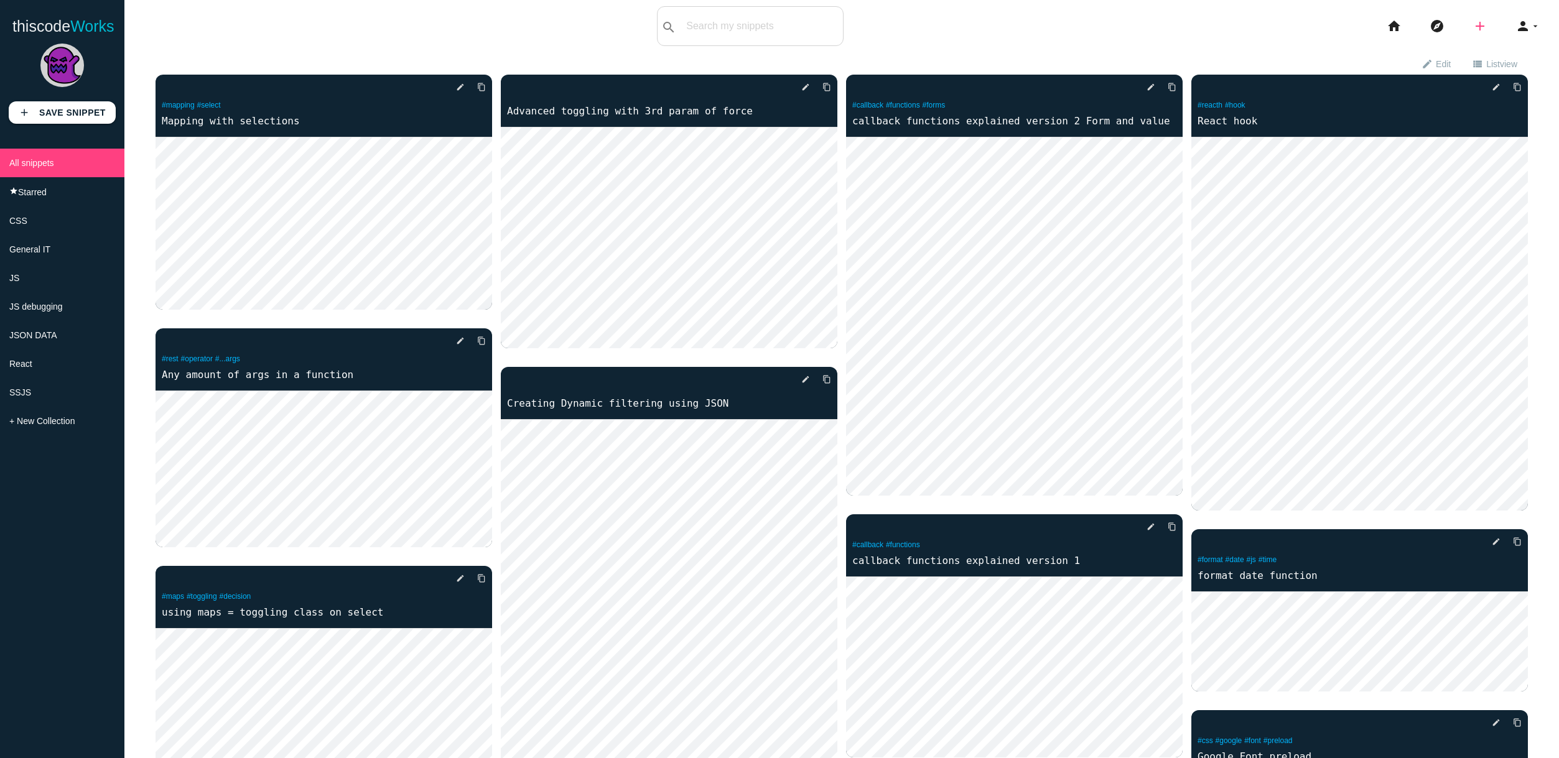
click at [1484, 25] on icon "add" at bounding box center [1479, 26] width 15 height 40
click at [1492, 19] on link "code Snippet" at bounding box center [1506, 21] width 87 height 31
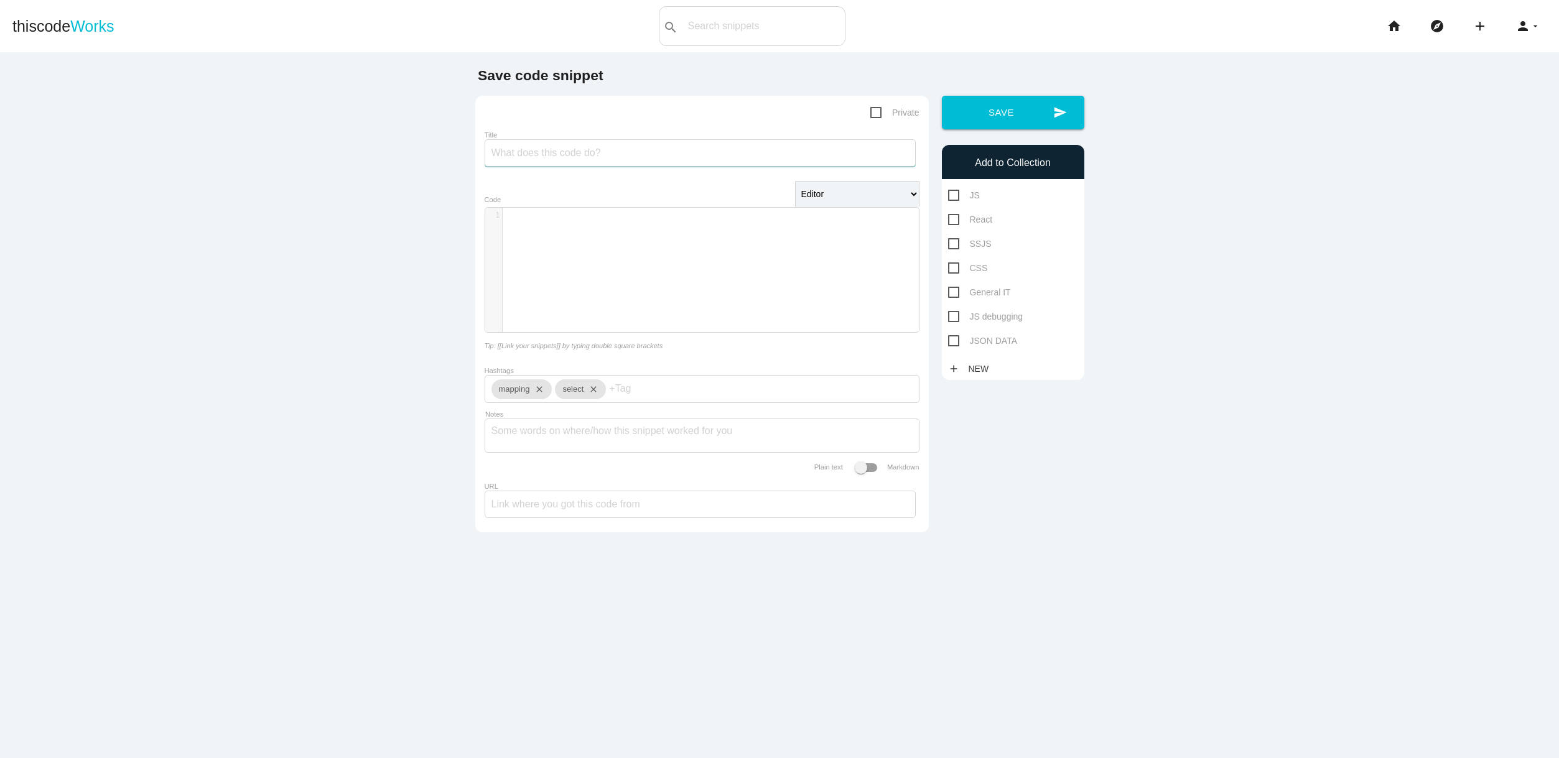
click at [538, 157] on input "Title" at bounding box center [700, 152] width 431 height 27
type input "gets all args from a function"
click at [547, 242] on div "​ x 1 ​" at bounding box center [711, 279] width 452 height 143
type textarea "function howMany"
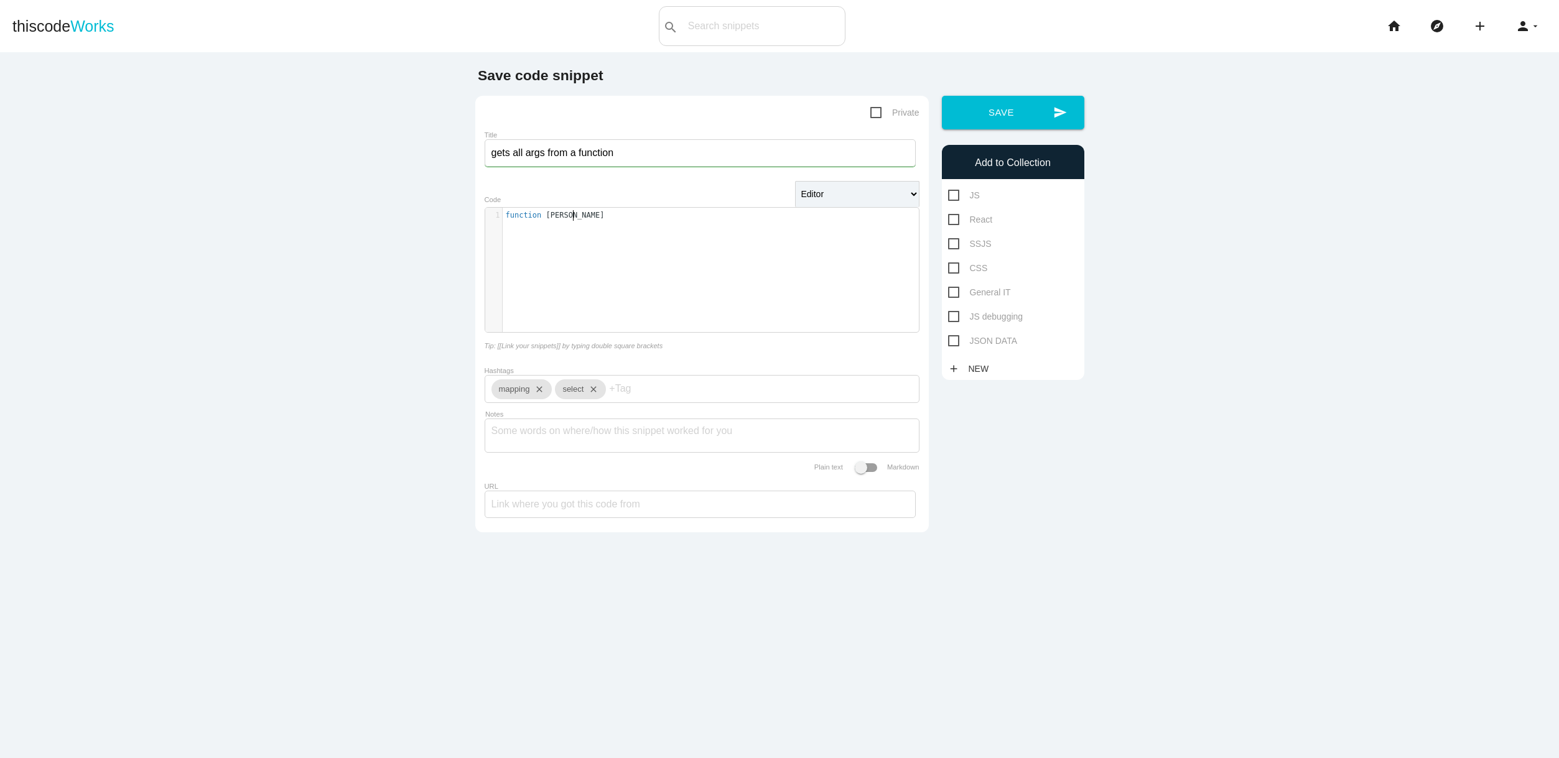
scroll to position [4, 64]
type textarea "console.log"
type textarea "arguments"
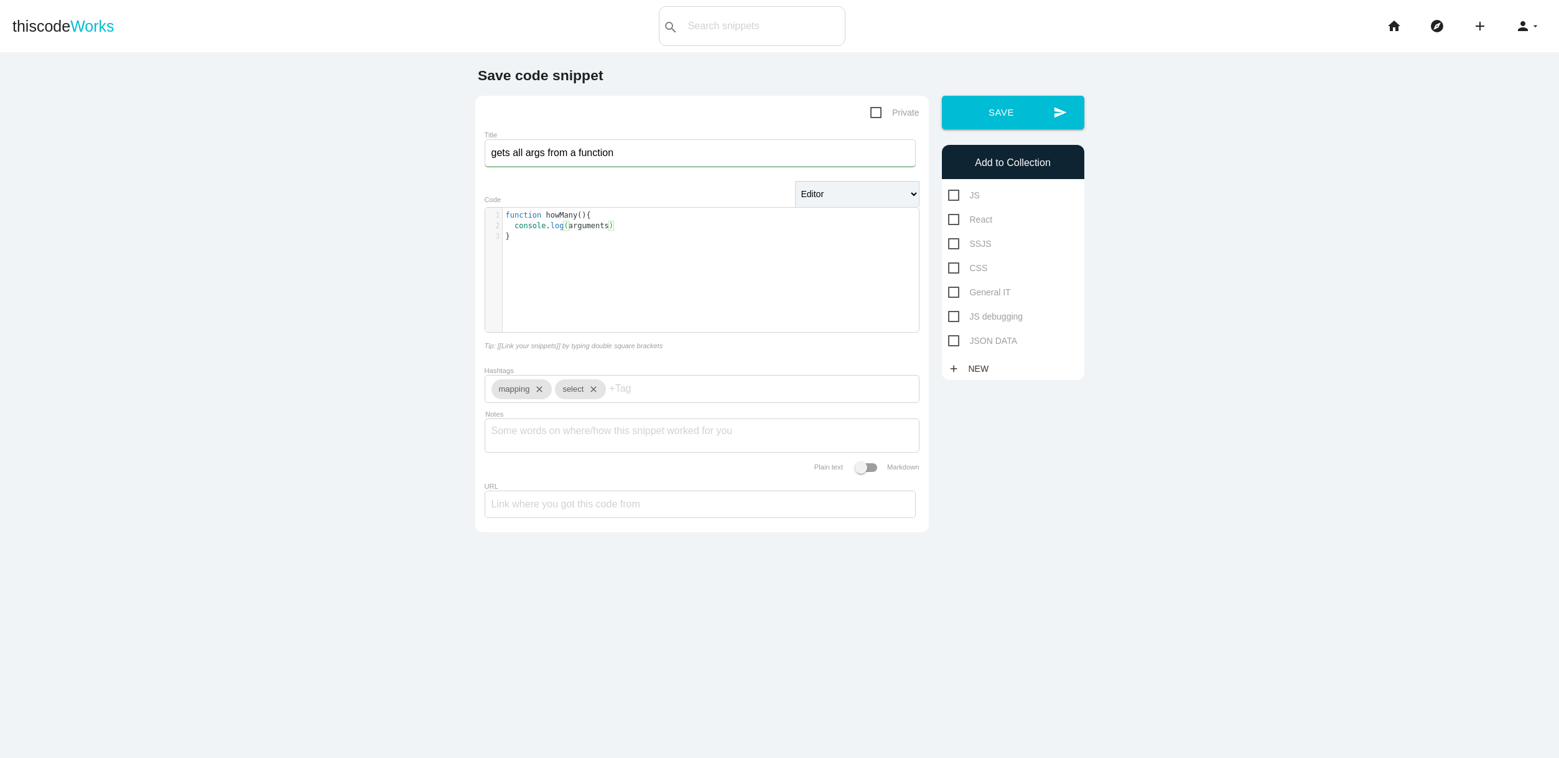
type textarea ";"
type textarea "howMany"
type textarea "3,4,5,6,7,8,90,"
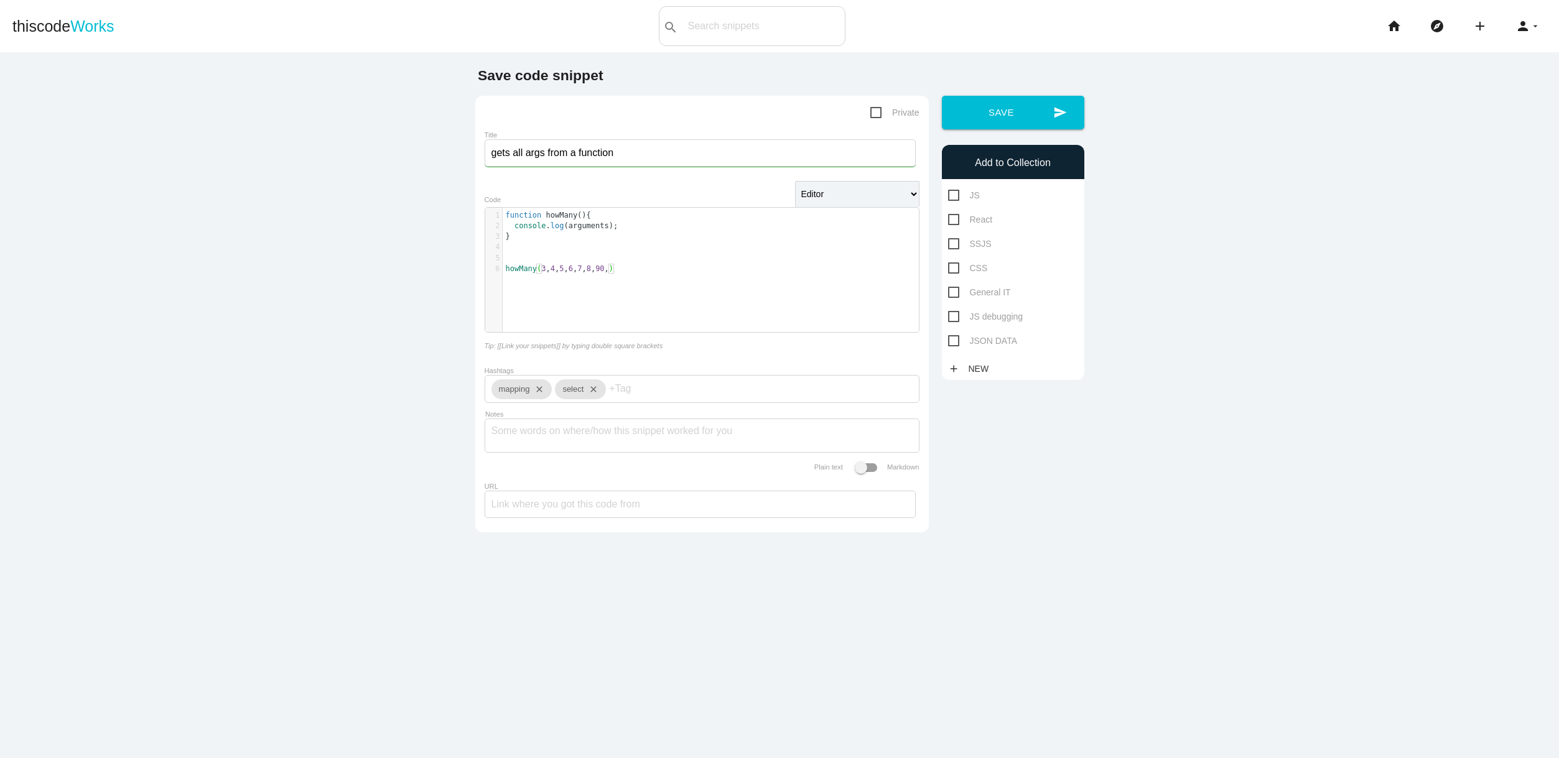
scroll to position [4, 51]
type textarea "david,"
type textarea ","
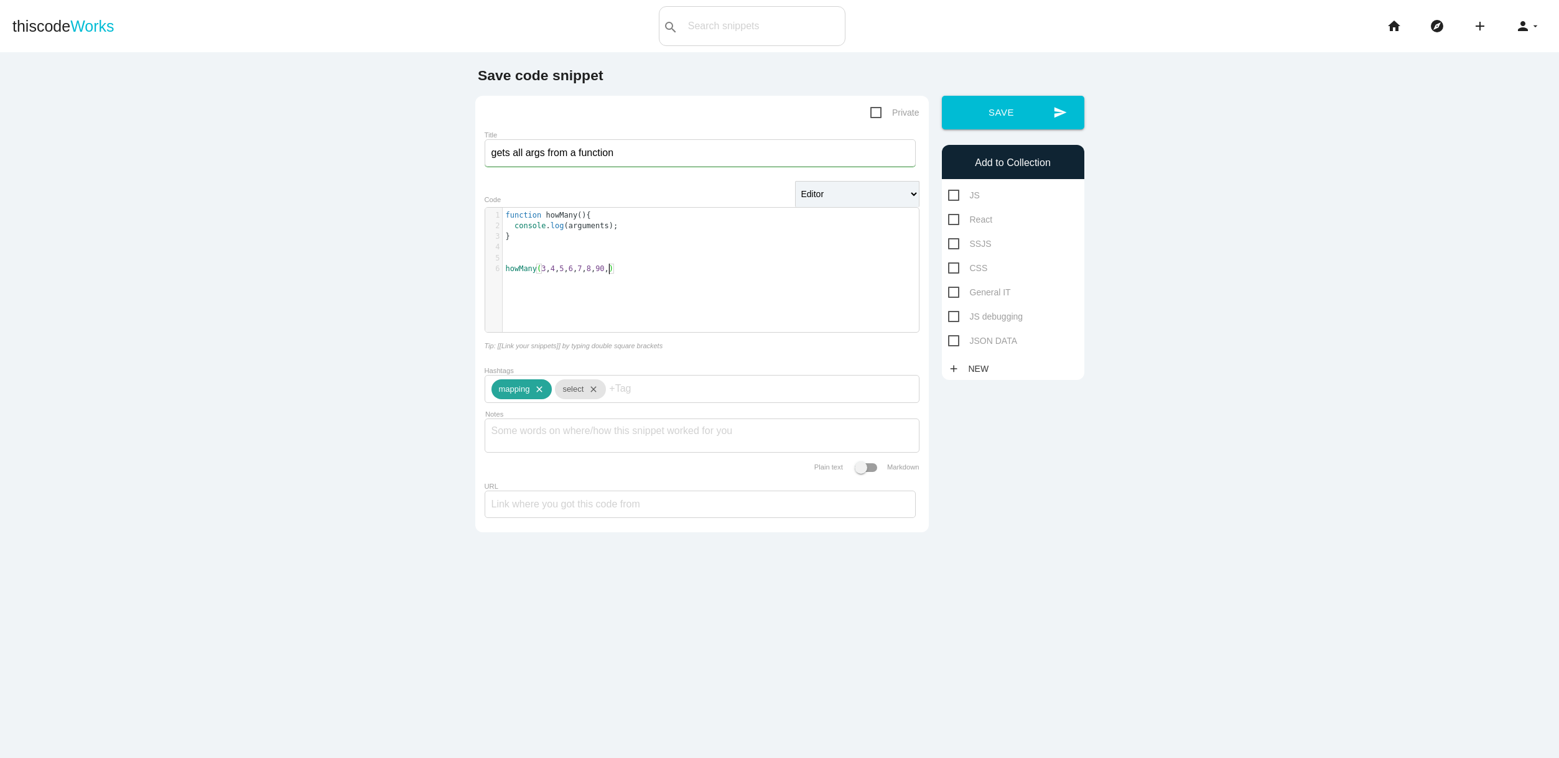
click at [541, 391] on icon "close" at bounding box center [536, 389] width 15 height 20
click at [531, 393] on icon "close" at bounding box center [526, 389] width 15 height 20
click at [531, 394] on input "Hashtags" at bounding box center [528, 389] width 75 height 26
type input "a"
type input "functional"
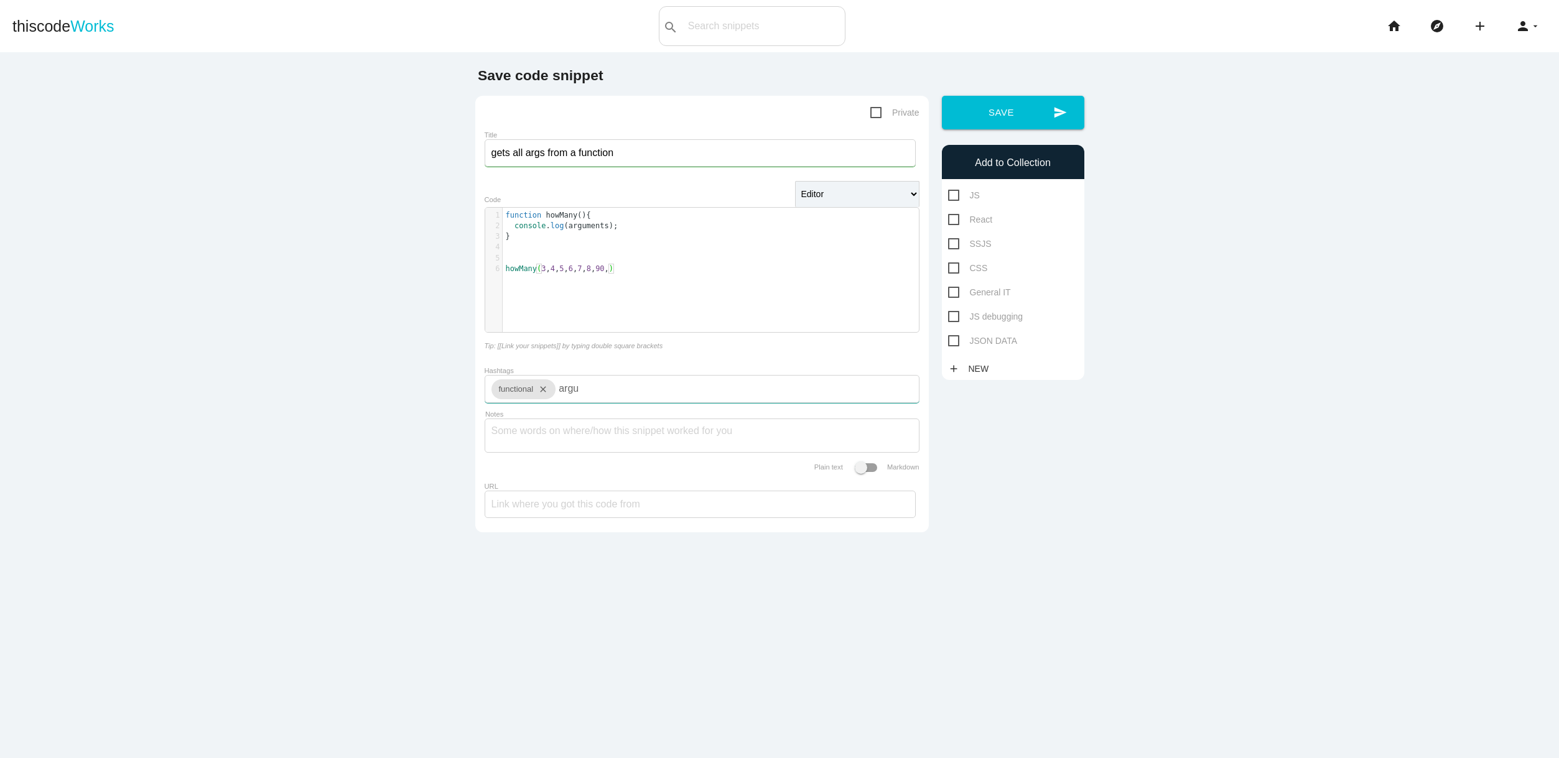
type input "argu,"
type input "e"
click at [597, 397] on icon "close" at bounding box center [589, 389] width 15 height 20
type input "r"
type input "args"
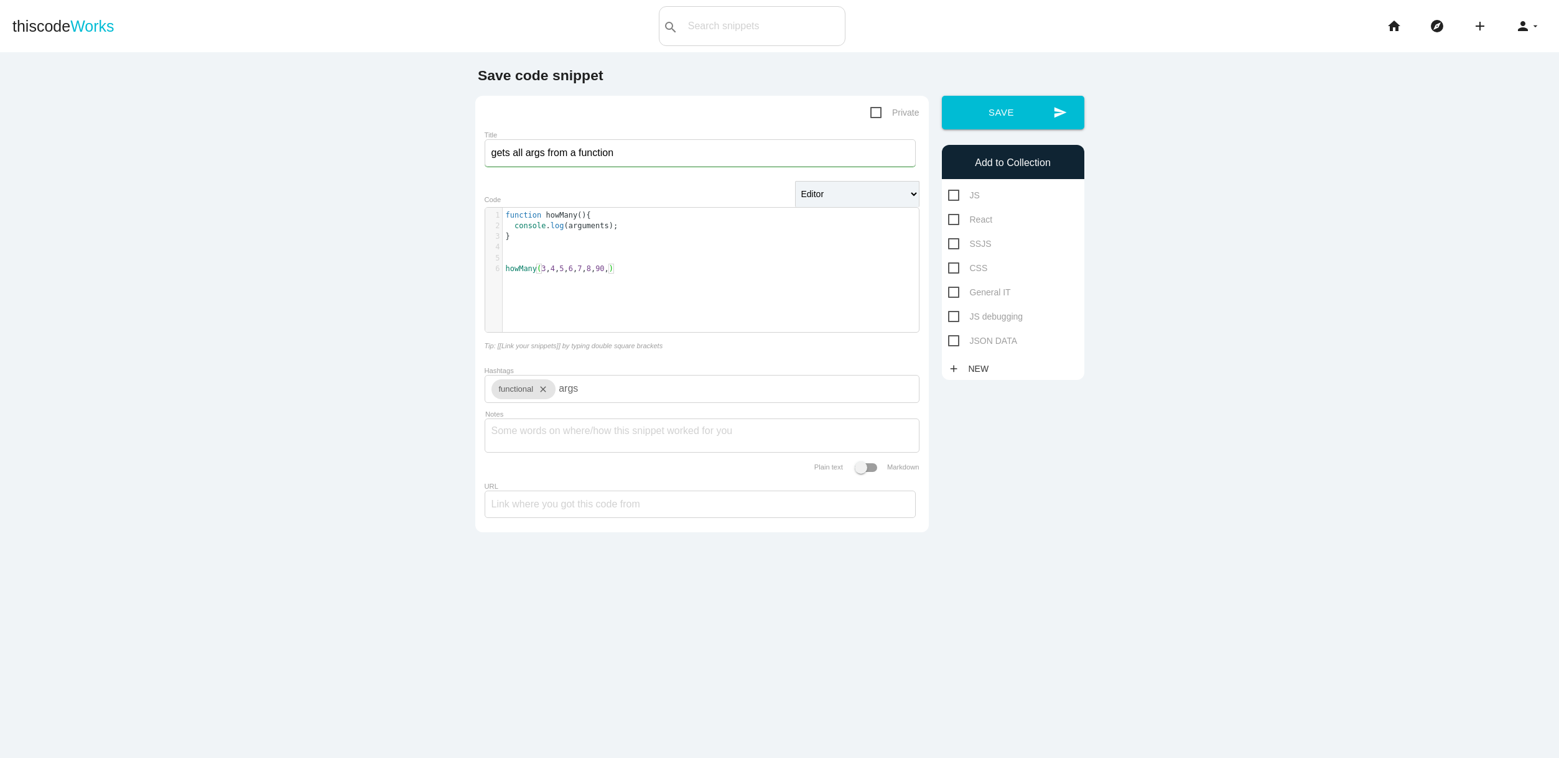
click at [608, 399] on input "args" at bounding box center [596, 389] width 75 height 26
type input "arguments"
click at [541, 155] on input "gets all args from a function" at bounding box center [700, 152] width 431 height 27
click at [545, 155] on input "gets all args from a function" at bounding box center [700, 152] width 431 height 27
type input "gets all args / arguments from a function"
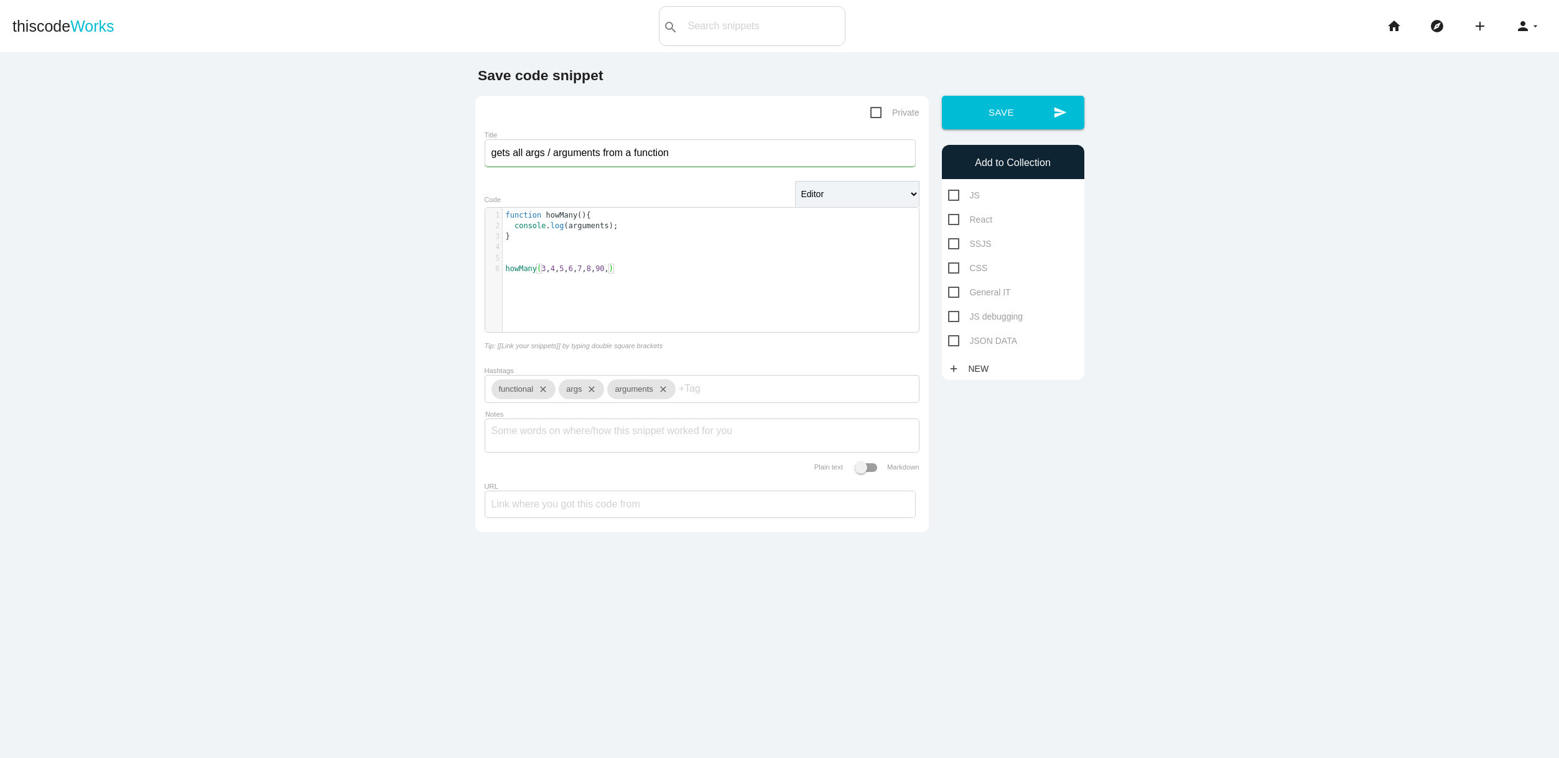
click at [953, 192] on span "JS" at bounding box center [964, 196] width 32 height 16
click at [953, 192] on input "JS" at bounding box center [952, 192] width 8 height 8
checkbox input "true"
click at [992, 115] on button "send Save" at bounding box center [1013, 113] width 142 height 34
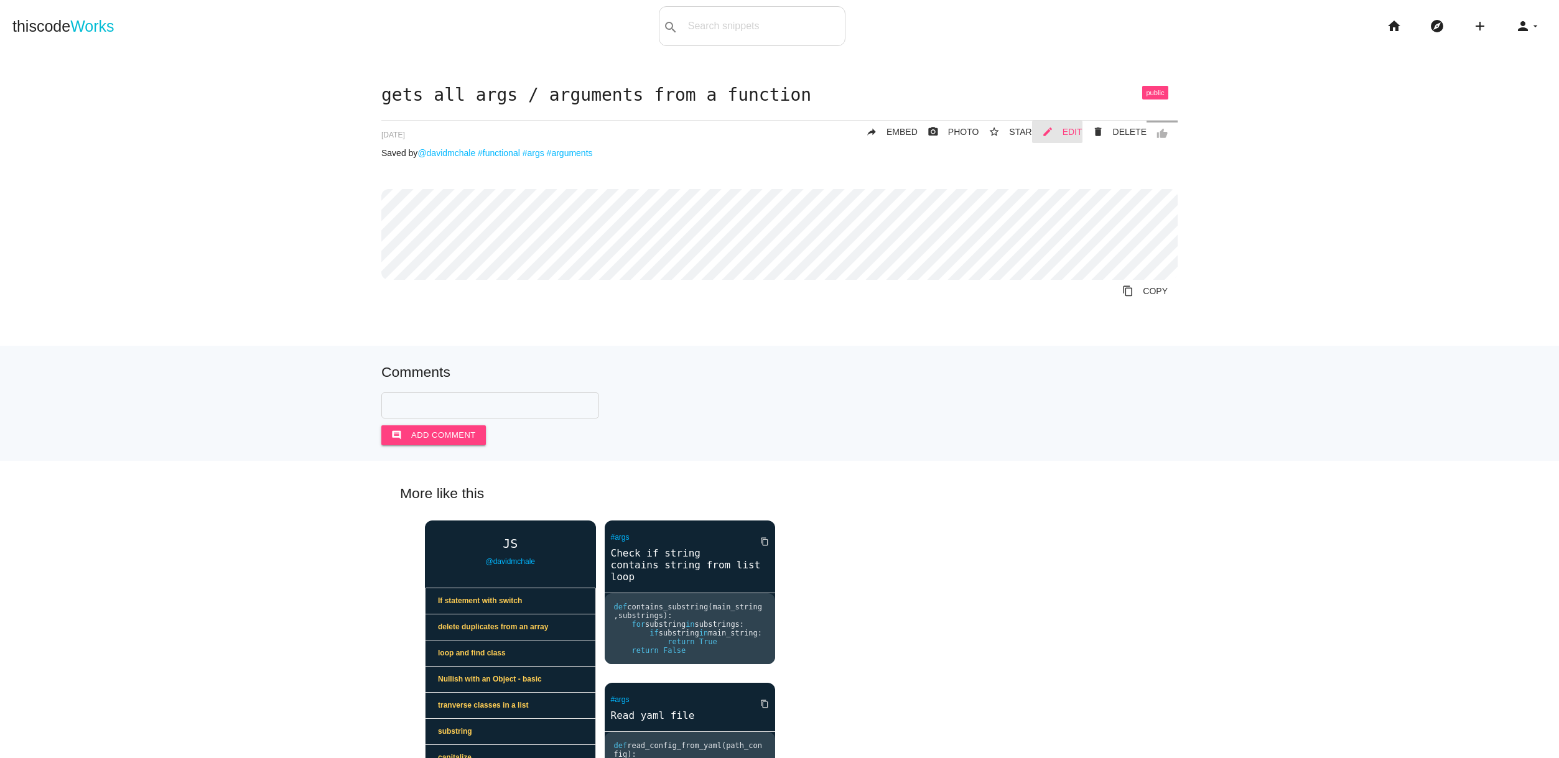
click at [1082, 133] on span "EDIT" at bounding box center [1072, 132] width 20 height 10
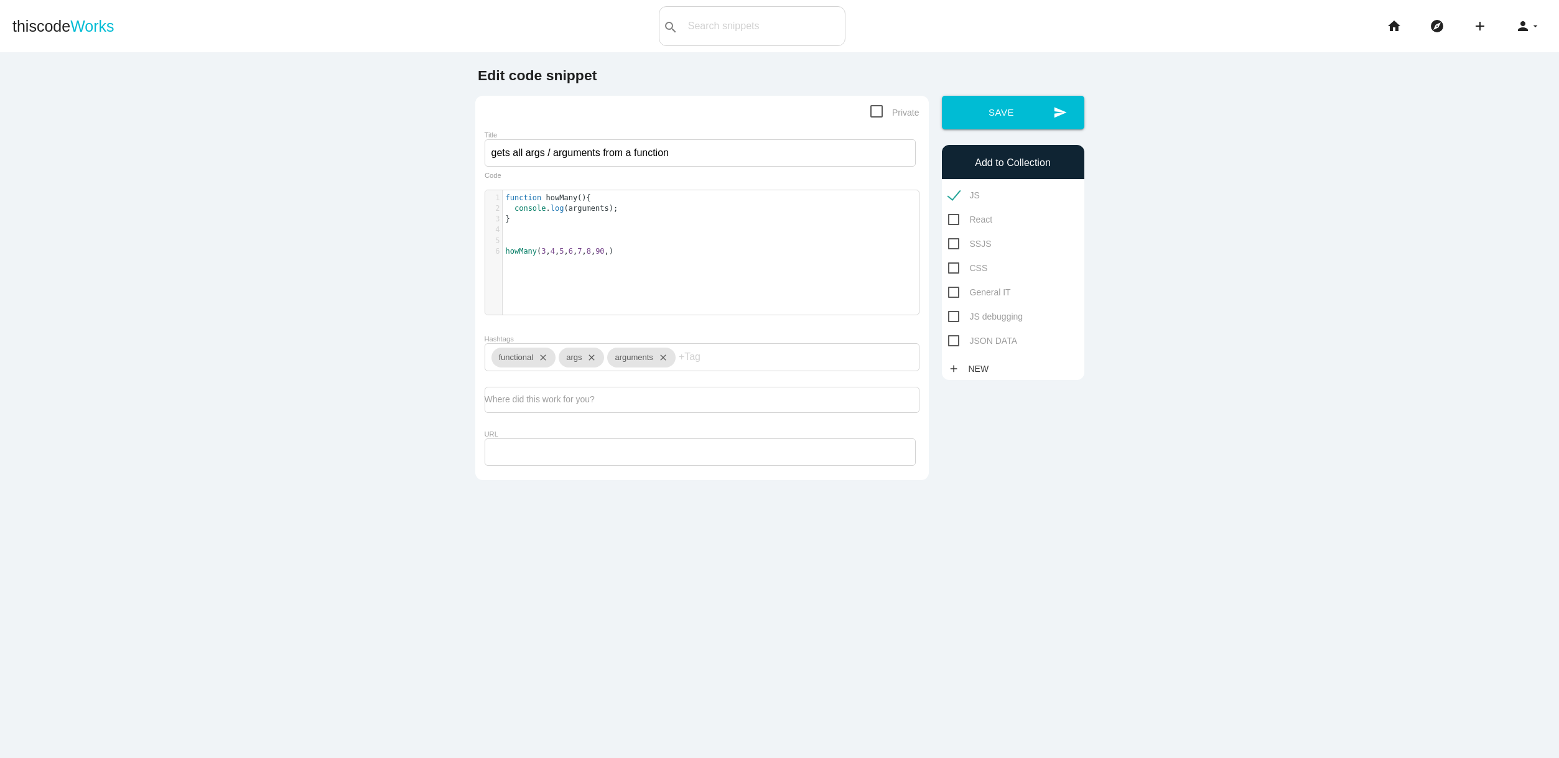
scroll to position [4, 0]
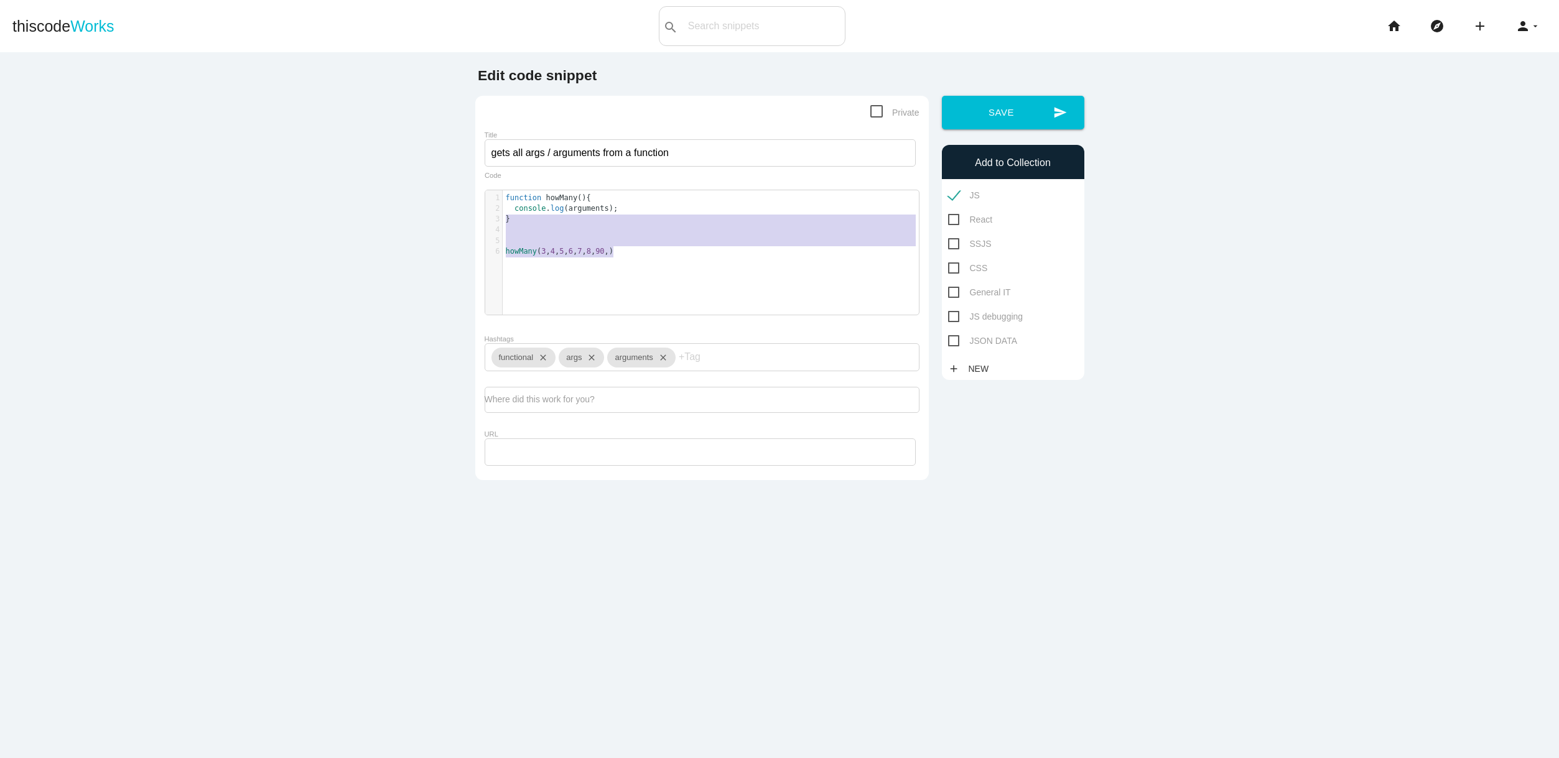
type textarea "function howMany(){ console.log(arguments); } howMany(3,4,5,6,7,8,90,)"
drag, startPoint x: 621, startPoint y: 251, endPoint x: 465, endPoint y: 190, distance: 167.6
click at [529, 287] on div "x 1 function howMany (){ 2 console . log ( arguments ); 3 } 4 ​ 5 ​ 6 howMany (…" at bounding box center [711, 261] width 452 height 143
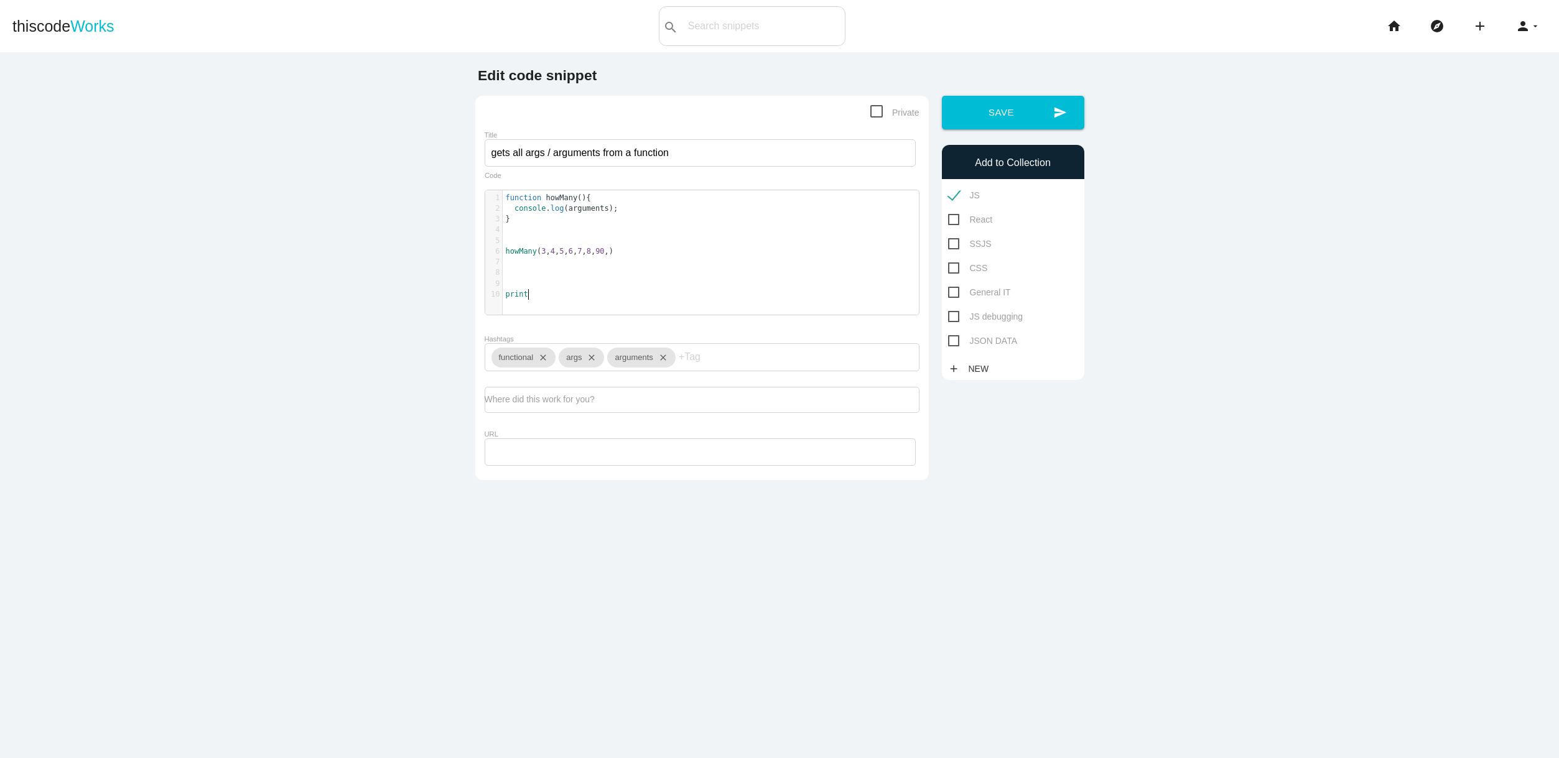
type textarea "prints"
type textarea "//prints"
click at [1021, 103] on button "send Save" at bounding box center [1013, 113] width 142 height 34
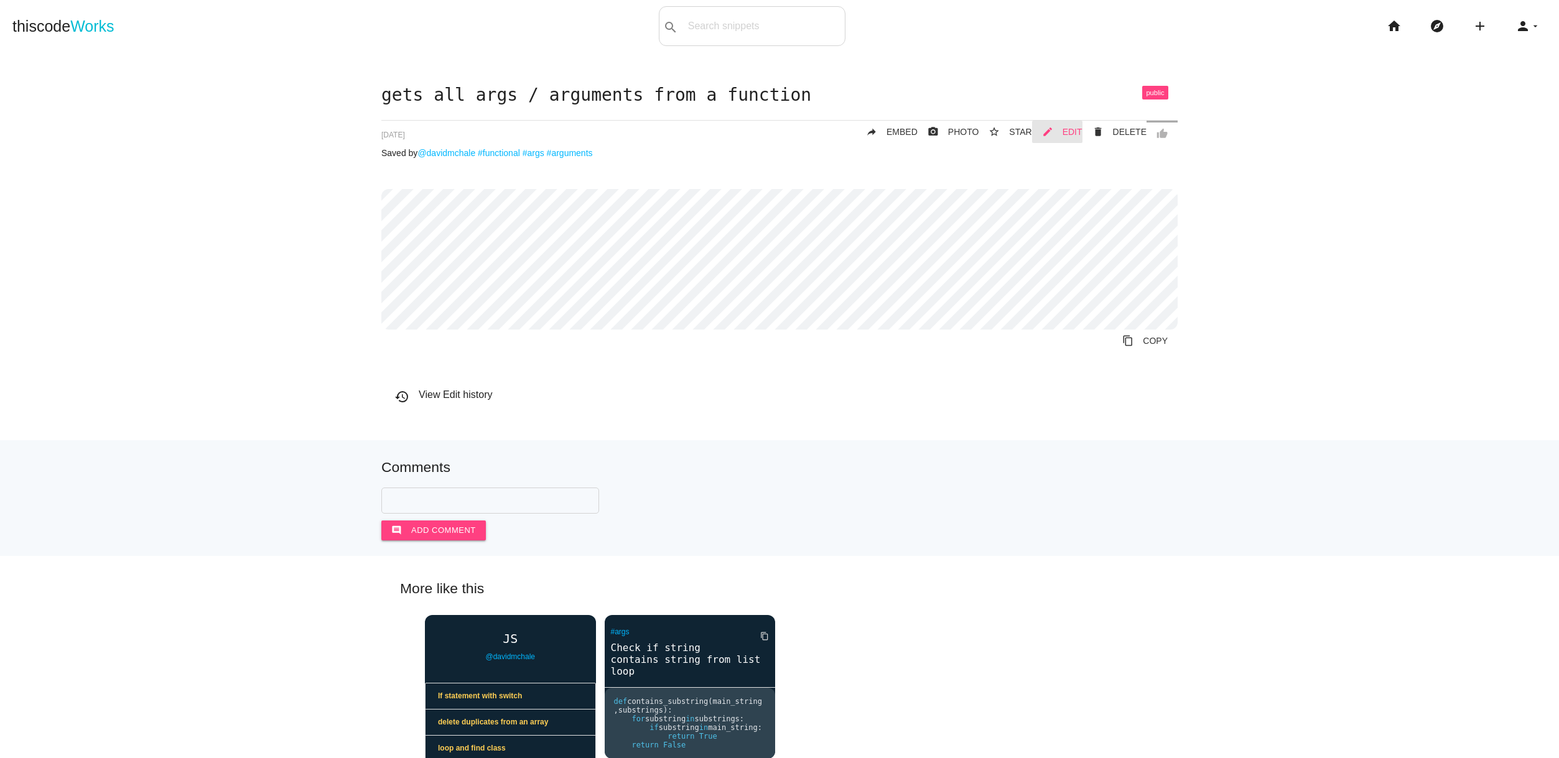
click at [1071, 132] on span "EDIT" at bounding box center [1072, 132] width 20 height 10
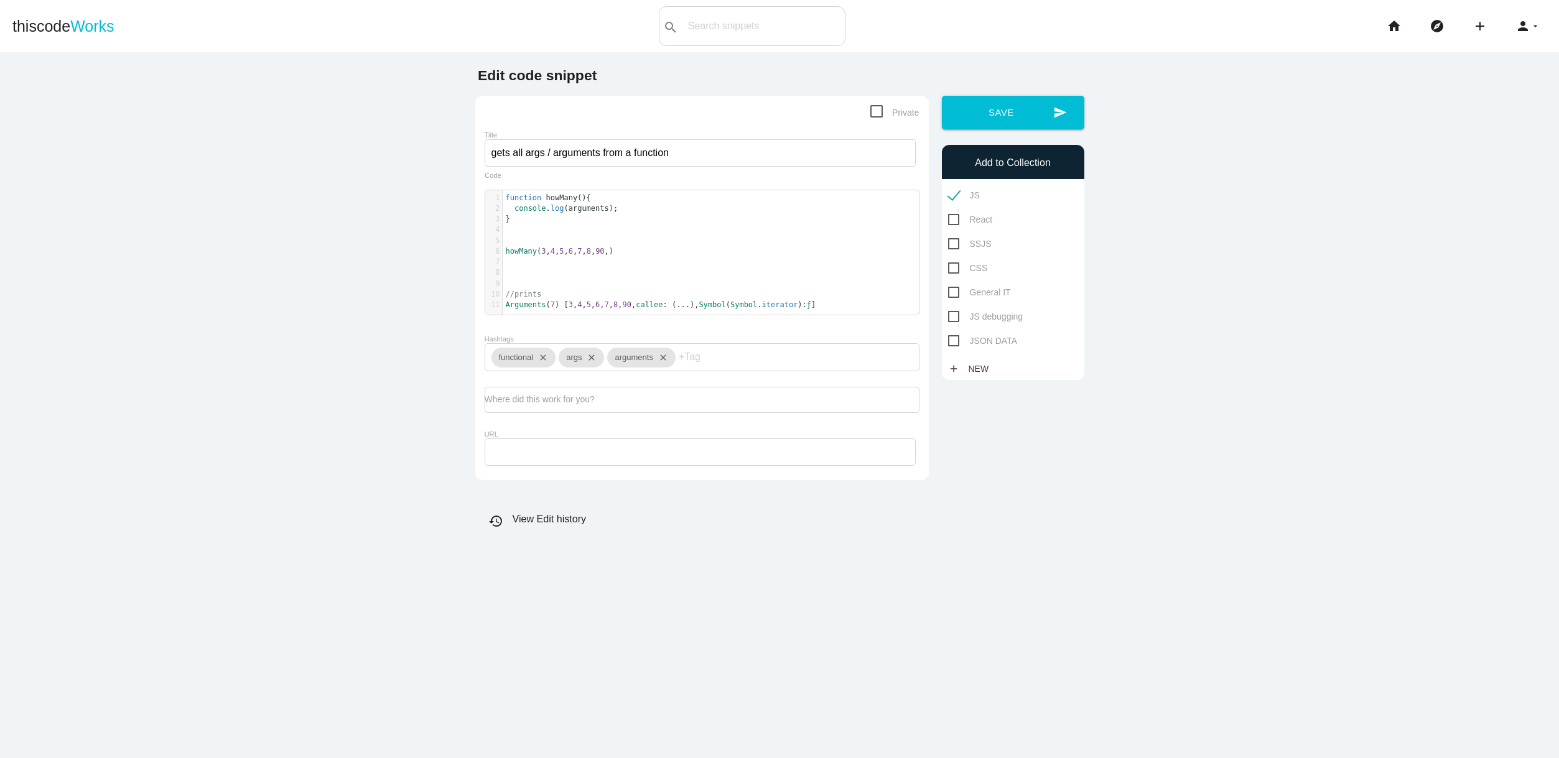
scroll to position [4, 0]
click at [636, 210] on pre "console . log ( arguments );" at bounding box center [711, 208] width 416 height 11
type textarea "// eturns"
type textarea "rei"
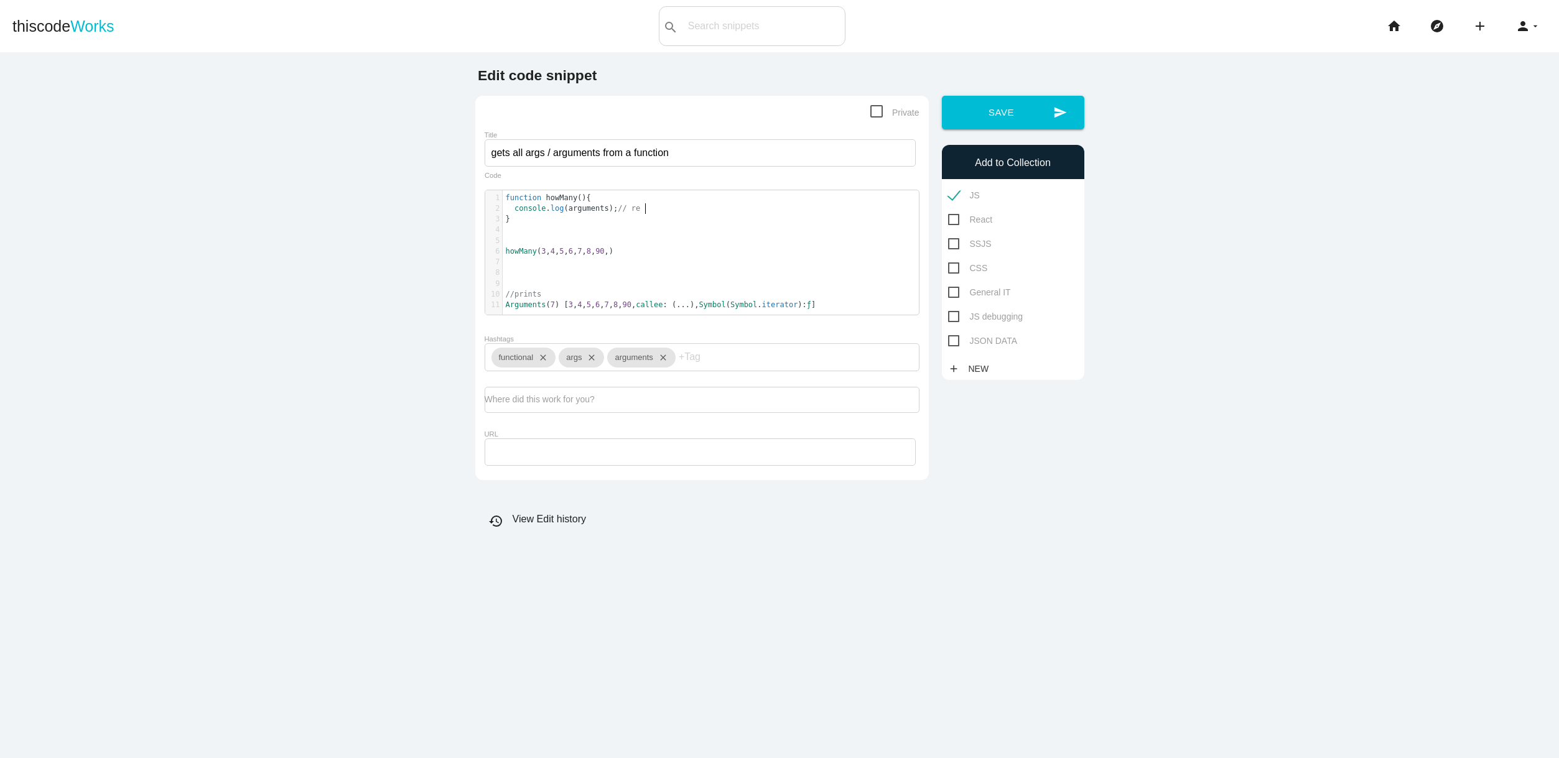
scroll to position [4, 8]
type textarea "h"
type textarea "// whol;;"
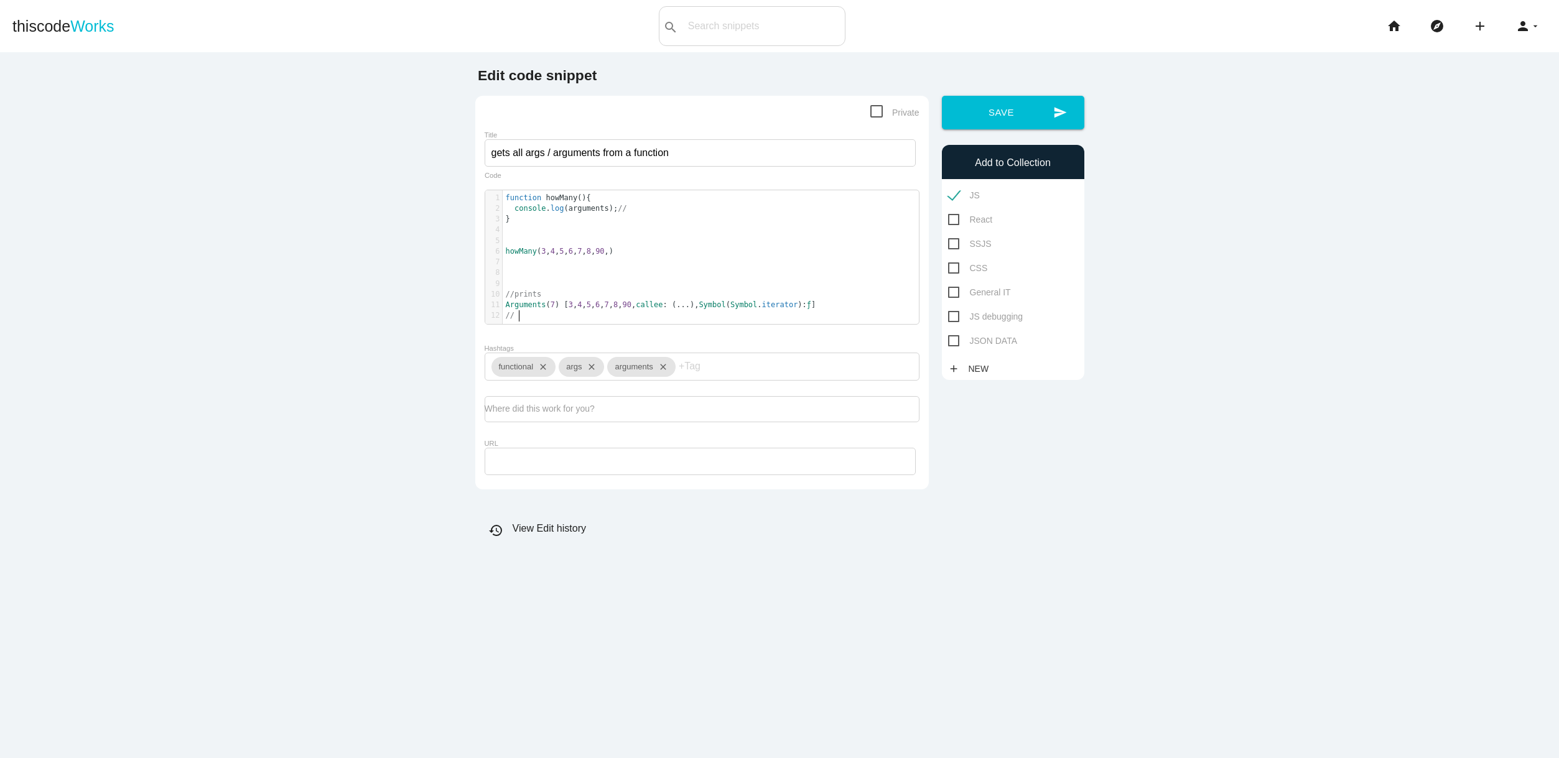
type textarea "w"
type textarea "shows an arraty"
type textarea "y and we can do something like"
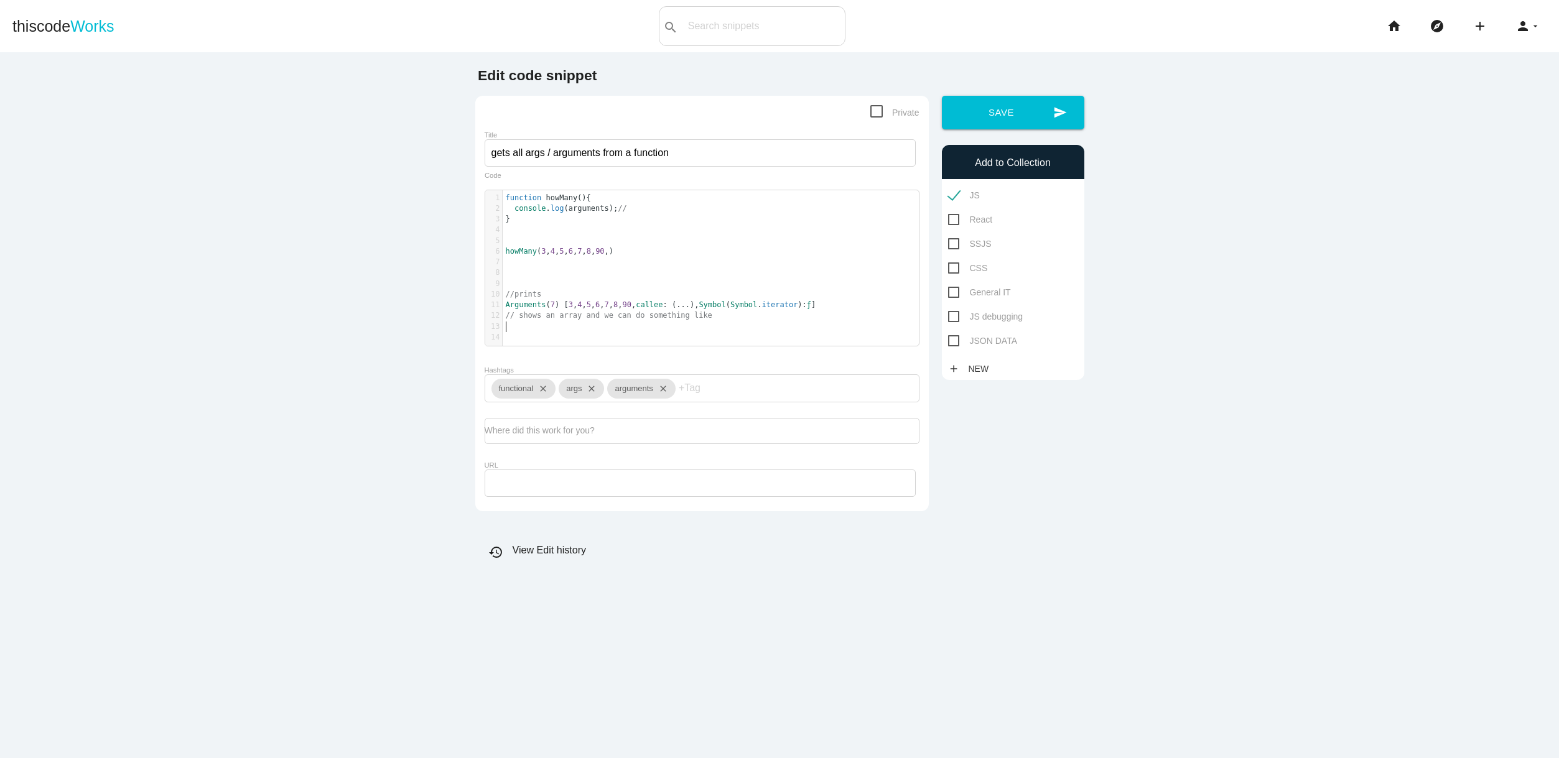
click at [526, 326] on pre "​" at bounding box center [711, 327] width 416 height 11
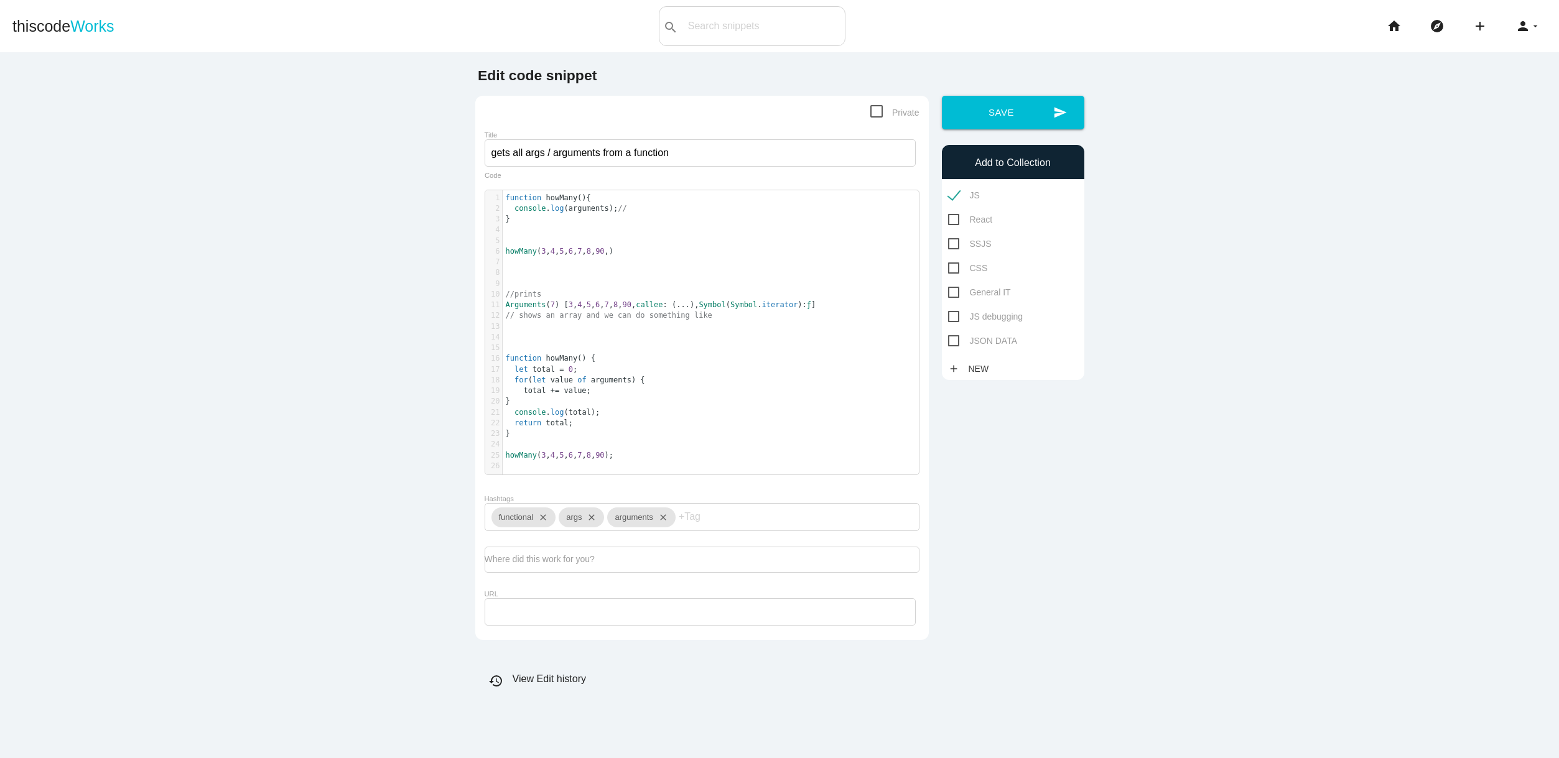
click at [555, 337] on pre "​" at bounding box center [711, 337] width 416 height 11
click at [998, 113] on button "send Save" at bounding box center [1013, 113] width 142 height 34
